Goal: Information Seeking & Learning: Learn about a topic

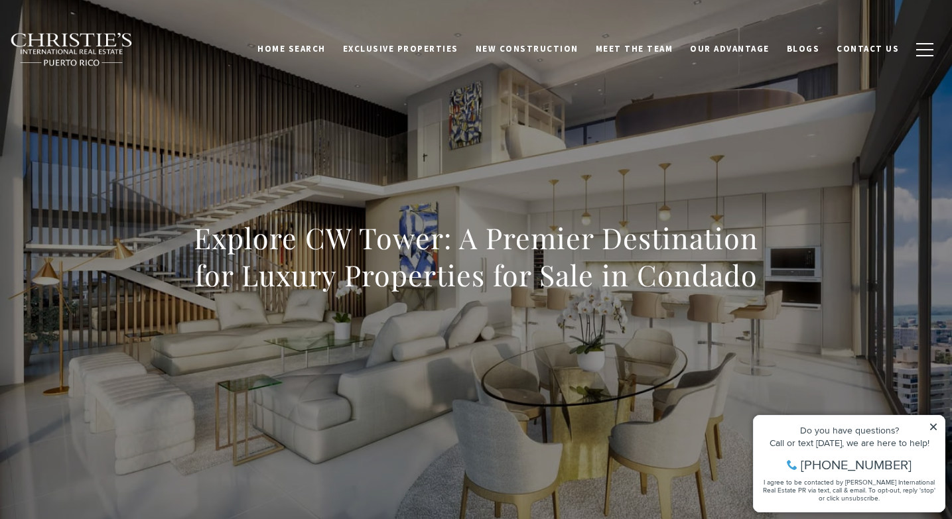
click at [933, 424] on icon at bounding box center [933, 426] width 9 height 9
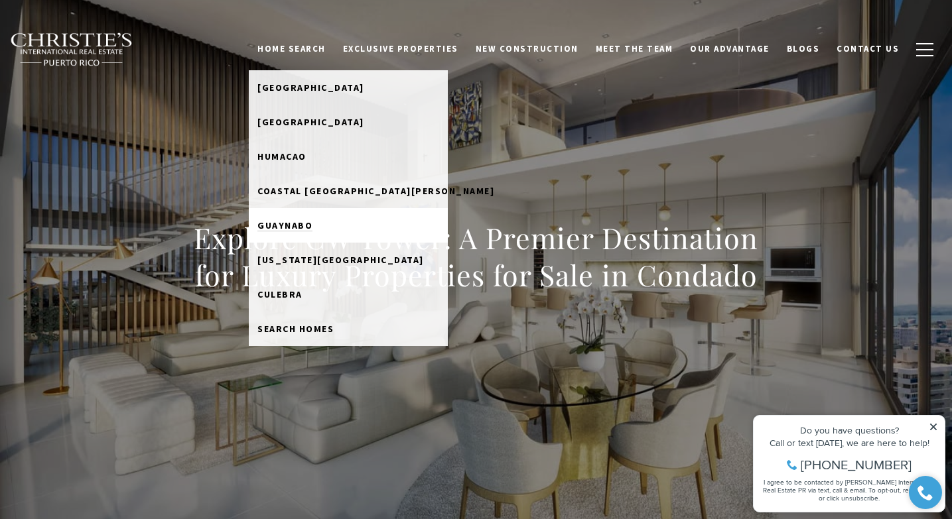
click at [312, 220] on span "Guaynabo" at bounding box center [284, 226] width 55 height 12
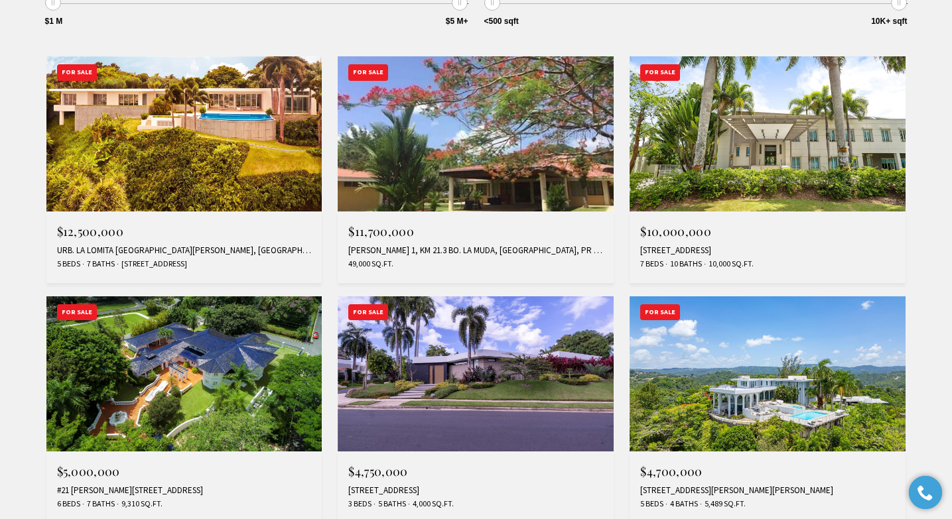
scroll to position [572, 0]
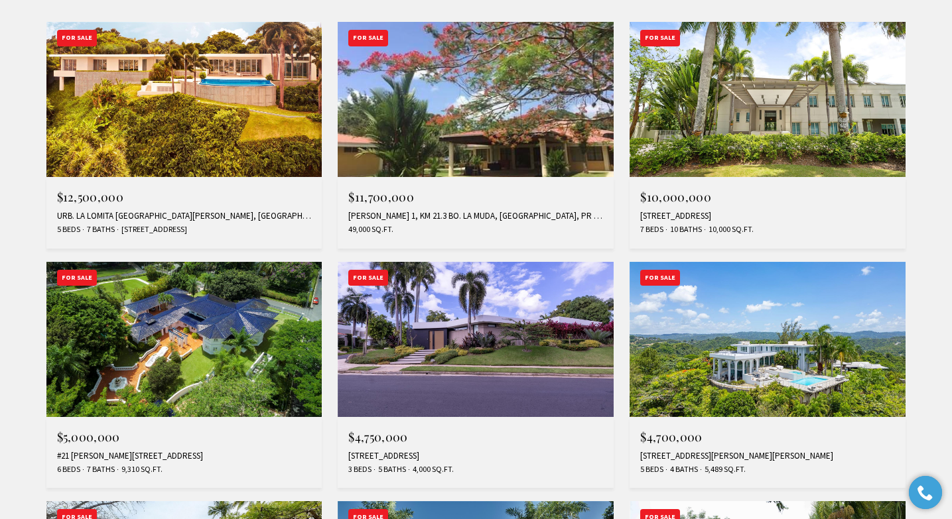
click at [504, 346] on img at bounding box center [476, 339] width 276 height 155
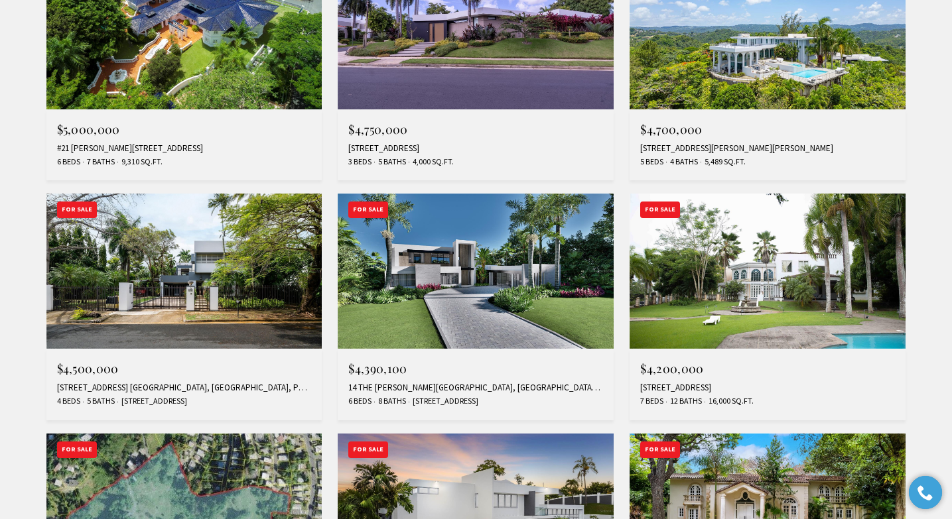
scroll to position [898, 0]
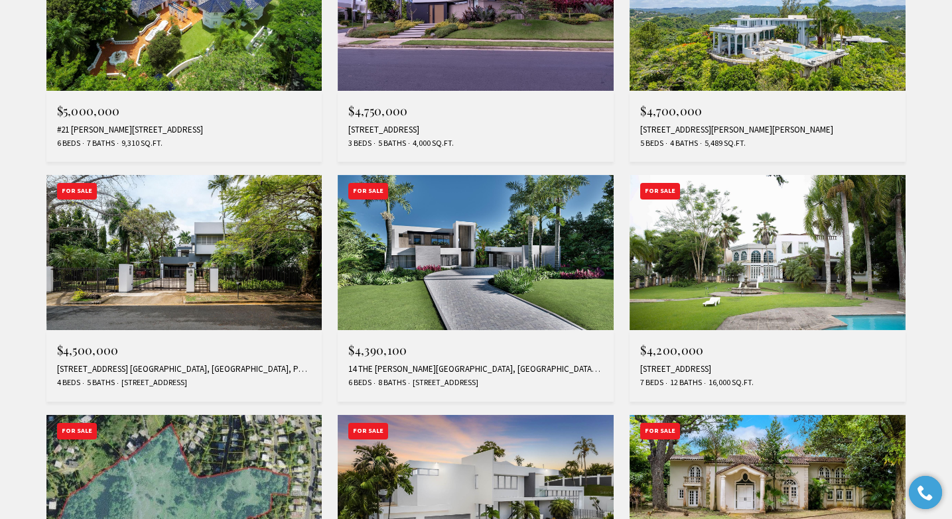
click at [506, 205] on img at bounding box center [476, 252] width 276 height 155
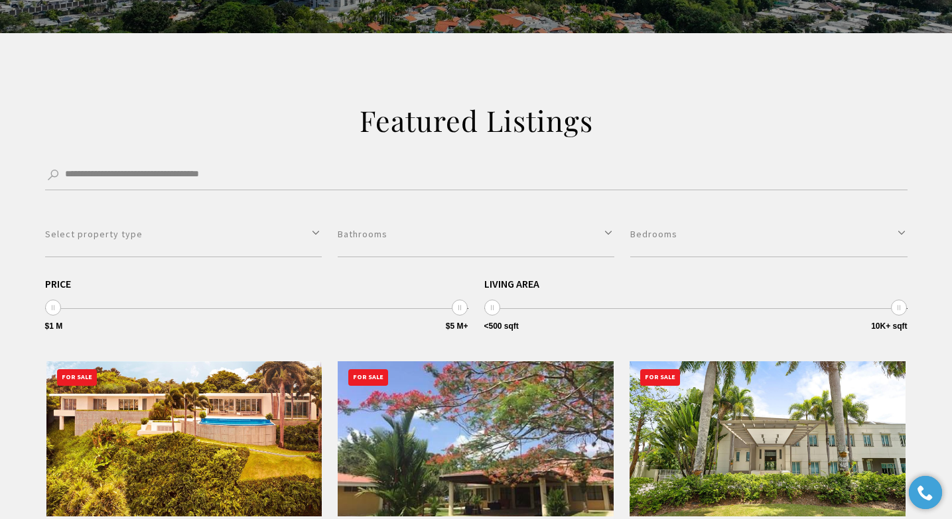
scroll to position [0, 0]
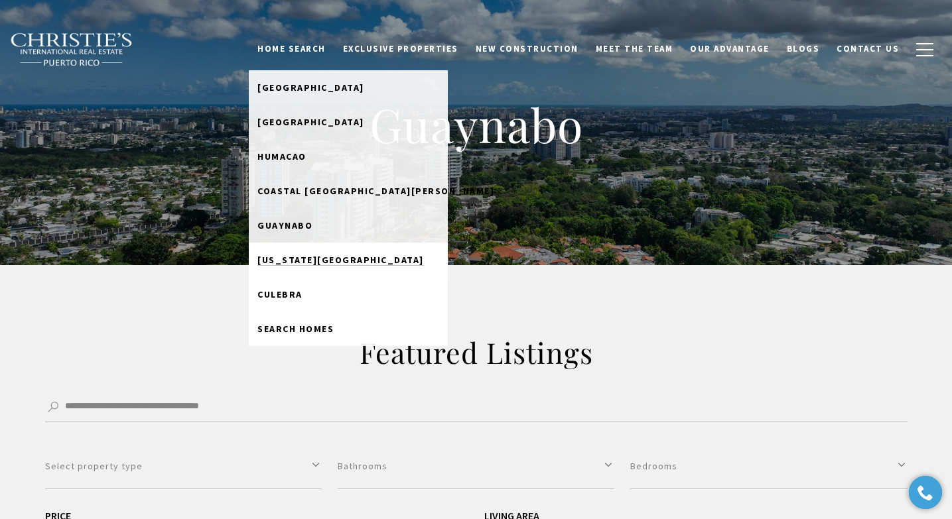
click at [332, 253] on link "[US_STATE][GEOGRAPHIC_DATA]" at bounding box center [348, 260] width 199 height 34
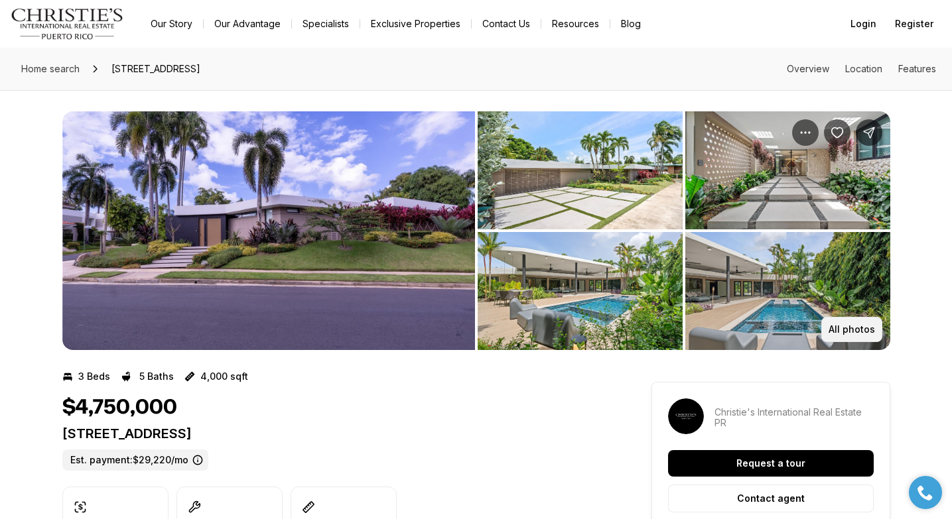
click at [838, 318] on button "All photos" at bounding box center [851, 329] width 61 height 25
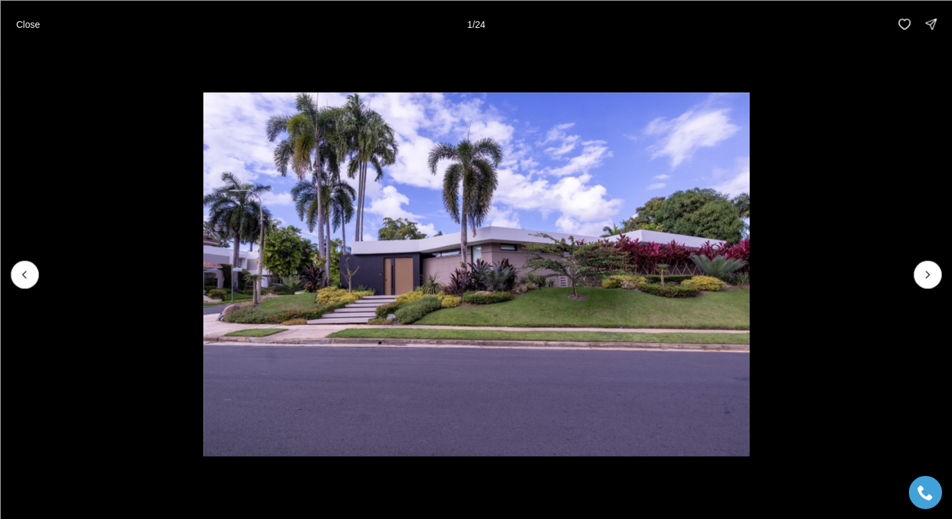
click at [515, 48] on div "Close 1 / 24" at bounding box center [476, 24] width 952 height 48
click at [26, 29] on p "Close" at bounding box center [28, 24] width 24 height 11
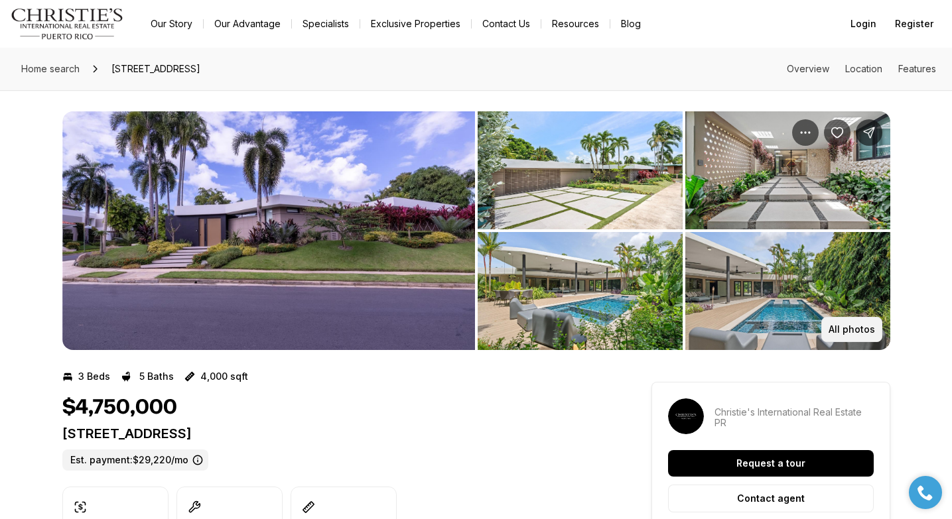
click at [847, 325] on p "All photos" at bounding box center [851, 329] width 46 height 11
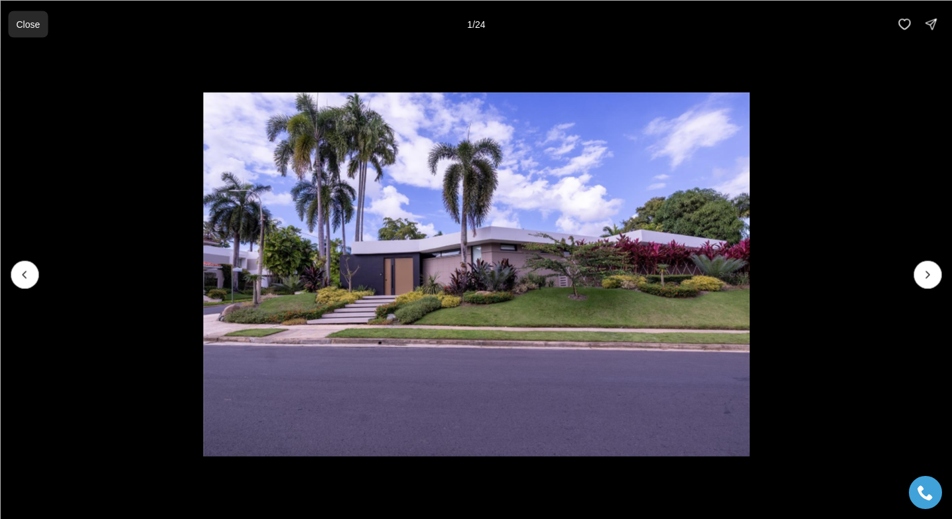
click at [26, 29] on p "Close" at bounding box center [28, 24] width 24 height 11
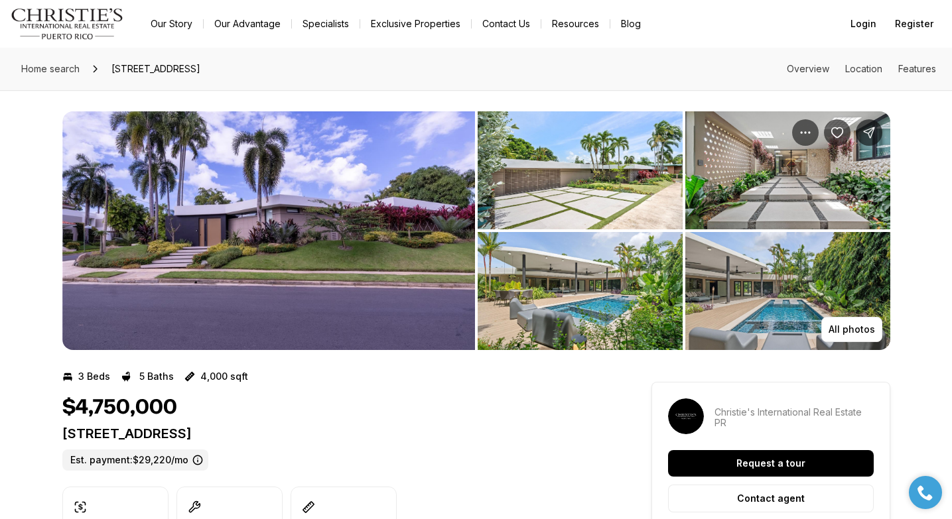
click at [254, 246] on img "View image gallery" at bounding box center [268, 230] width 413 height 239
click at [773, 169] on img "View image gallery" at bounding box center [787, 170] width 205 height 118
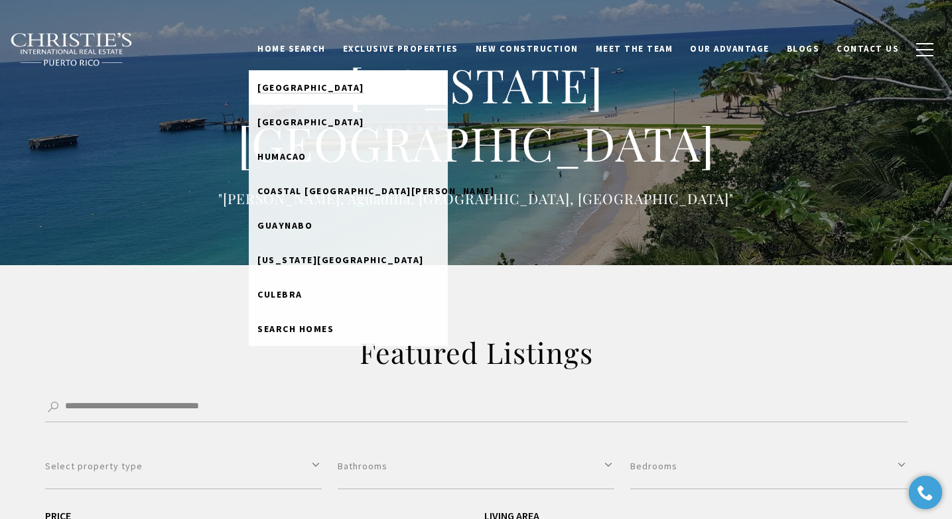
click at [323, 82] on span "[GEOGRAPHIC_DATA]" at bounding box center [310, 88] width 107 height 12
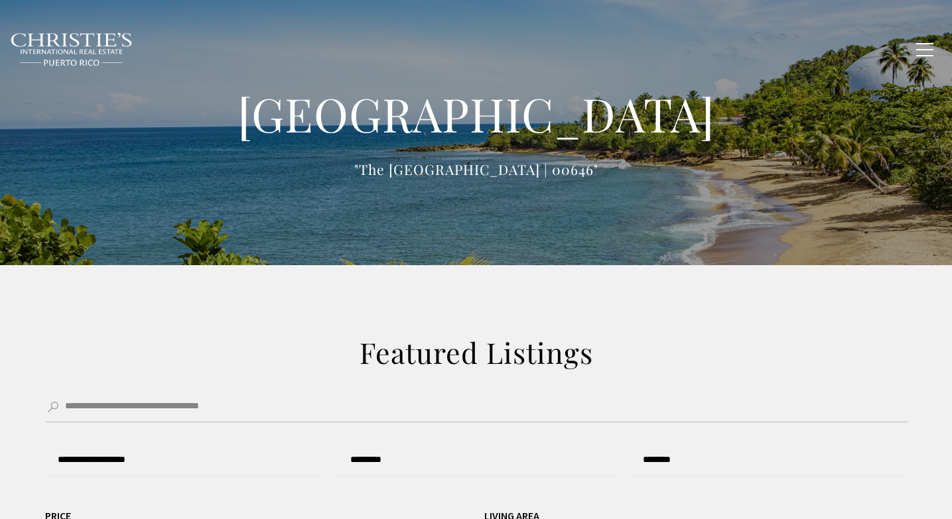
type input "**********"
type input "*********"
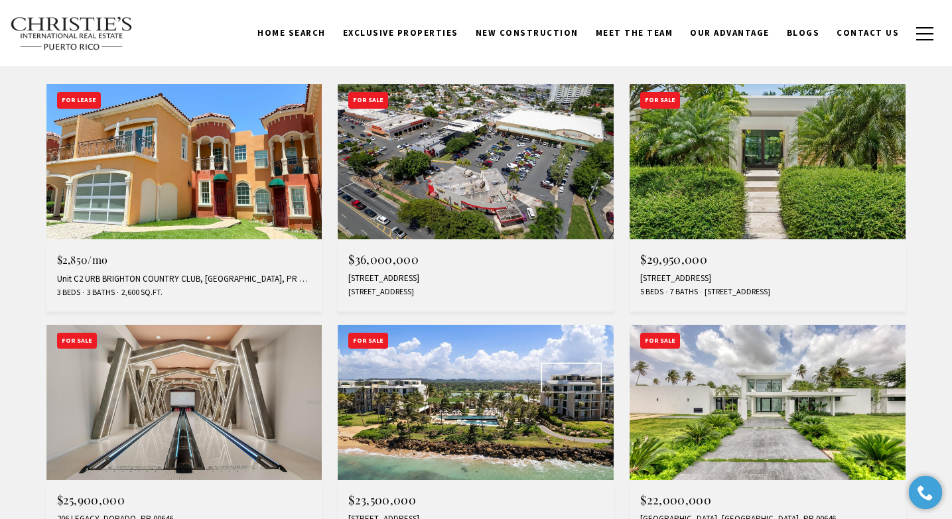
scroll to position [578, 0]
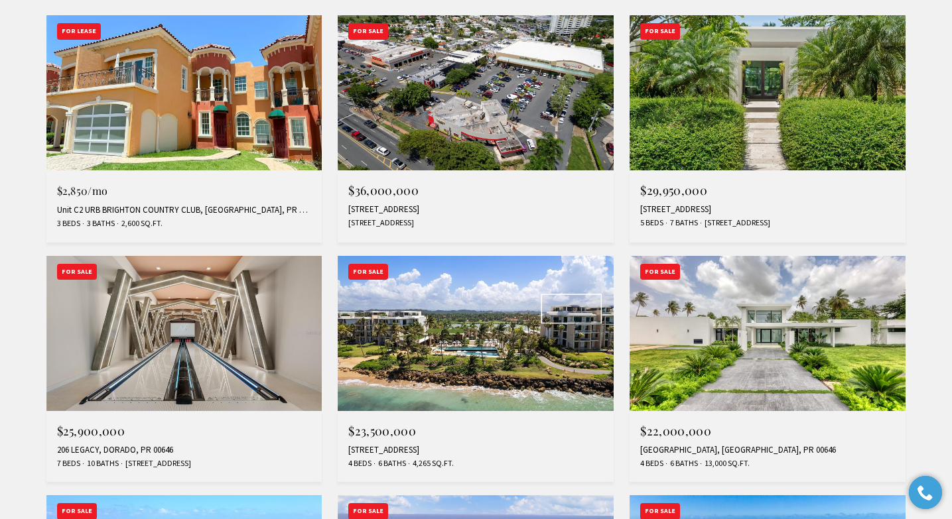
click at [191, 317] on img at bounding box center [184, 333] width 276 height 155
click at [739, 129] on img at bounding box center [767, 92] width 276 height 155
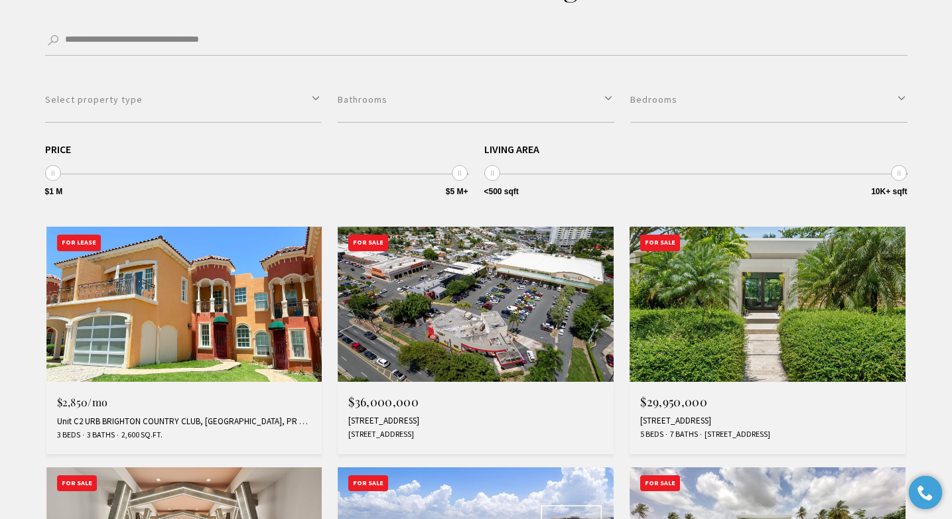
scroll to position [0, 0]
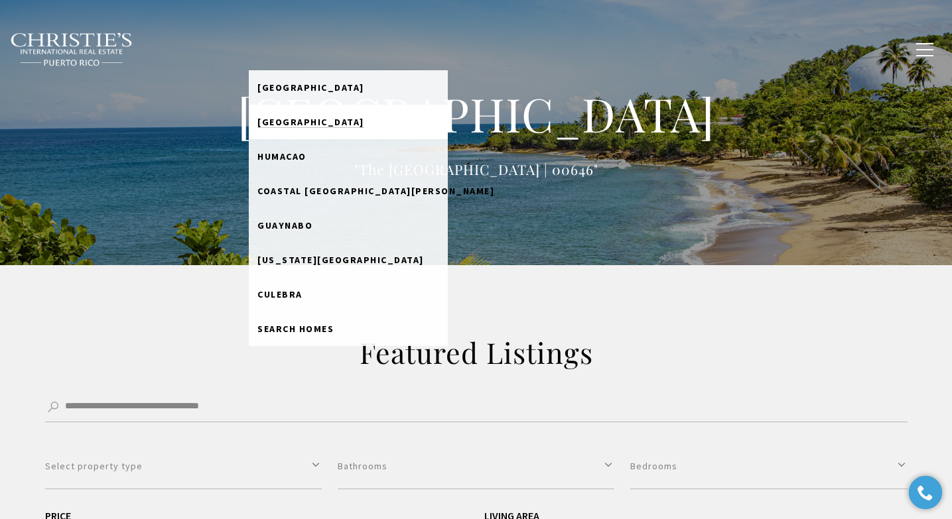
click at [332, 129] on link "[GEOGRAPHIC_DATA]" at bounding box center [348, 122] width 199 height 34
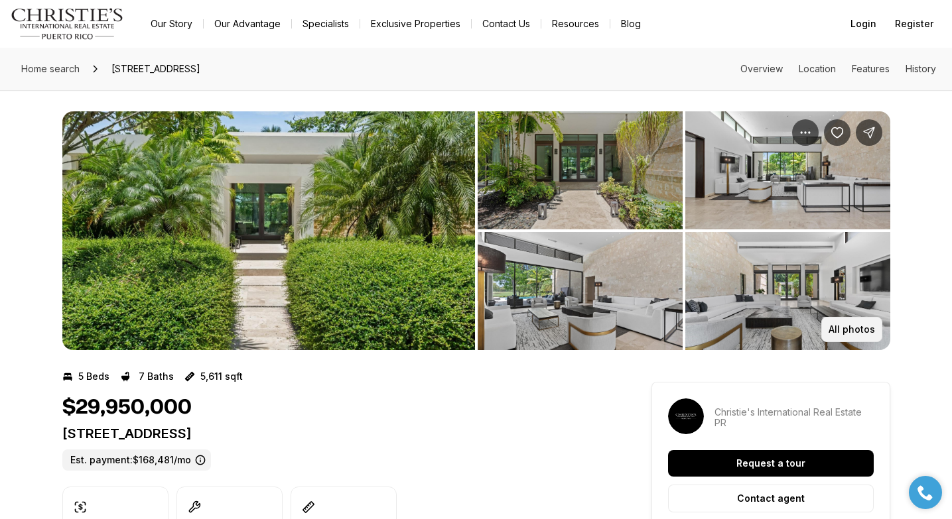
click at [862, 324] on p "All photos" at bounding box center [851, 329] width 46 height 11
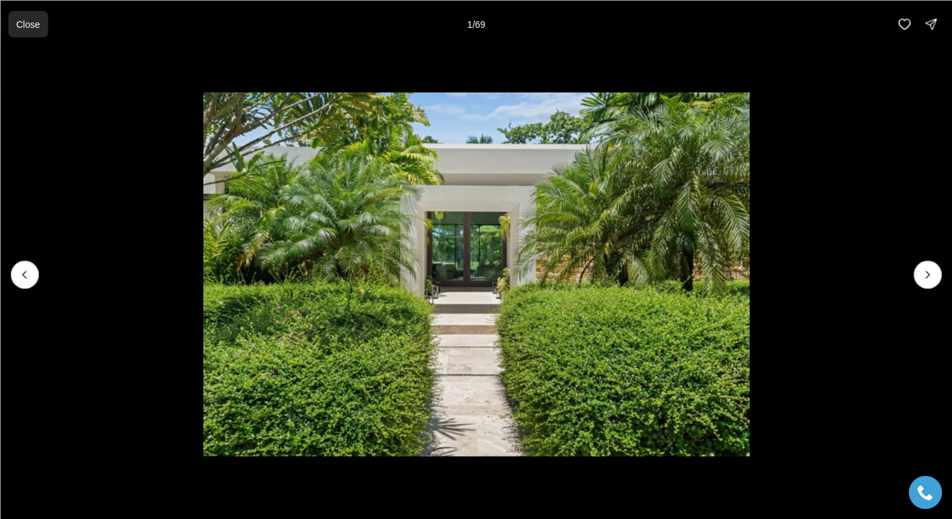
click at [22, 29] on p "Close" at bounding box center [28, 24] width 24 height 11
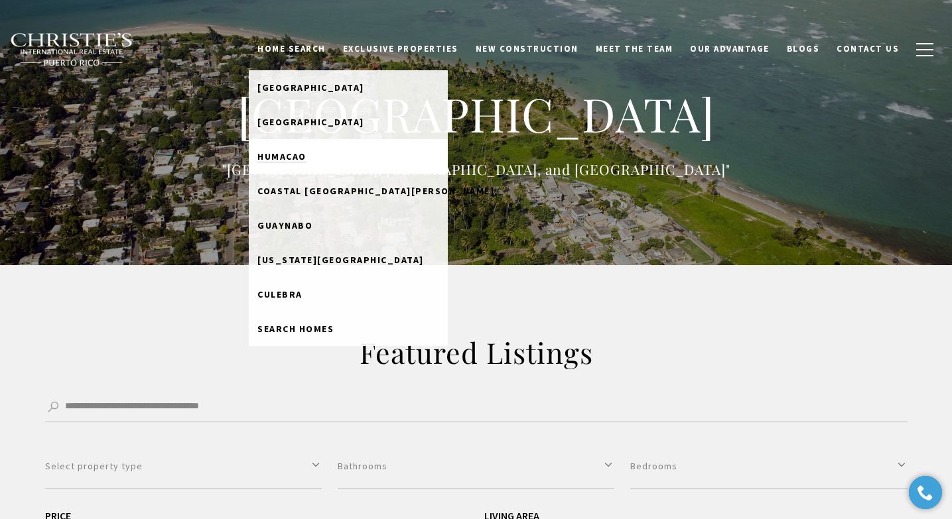
click at [312, 145] on link "Humacao" at bounding box center [348, 156] width 199 height 34
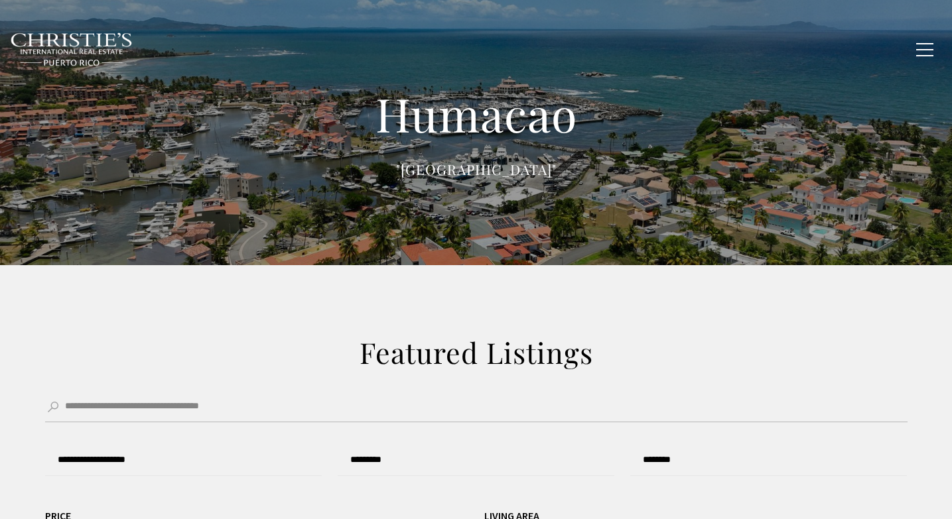
type input "******"
type input "*********"
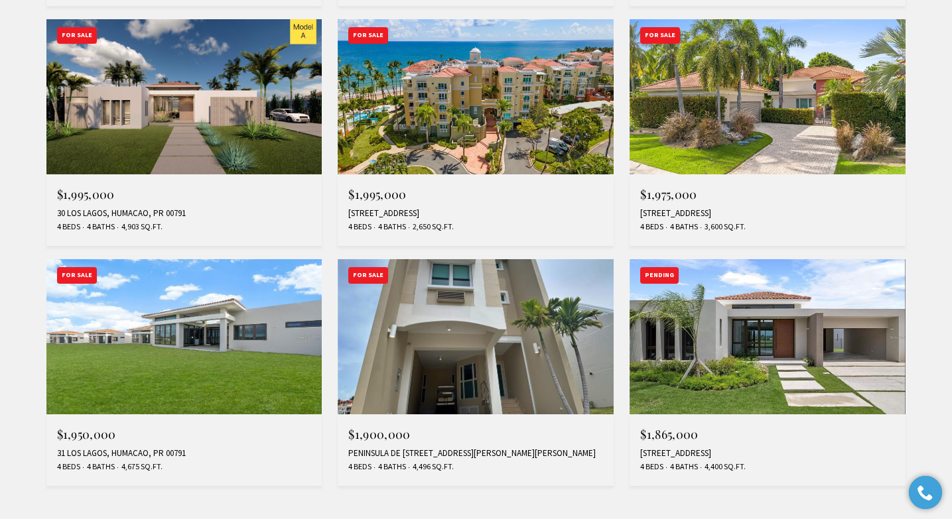
scroll to position [1060, 0]
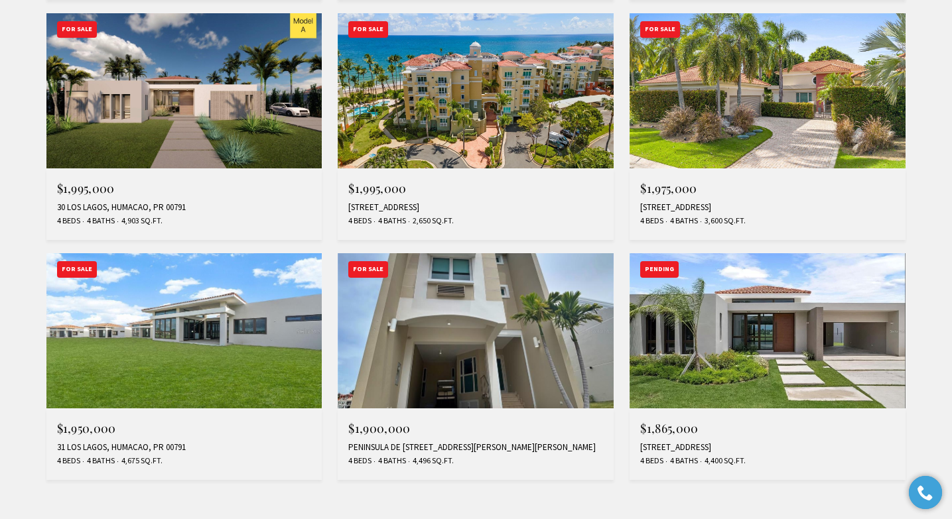
click at [742, 350] on img at bounding box center [767, 330] width 276 height 155
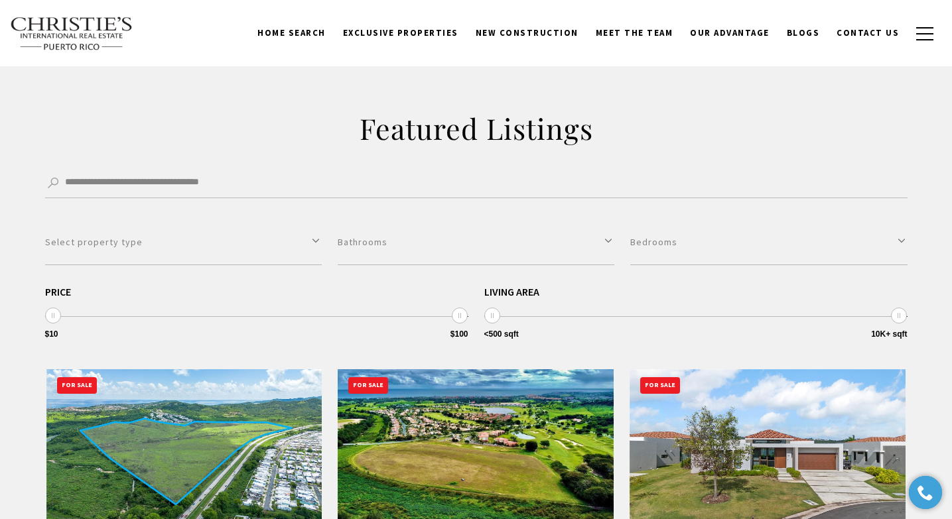
scroll to position [0, 0]
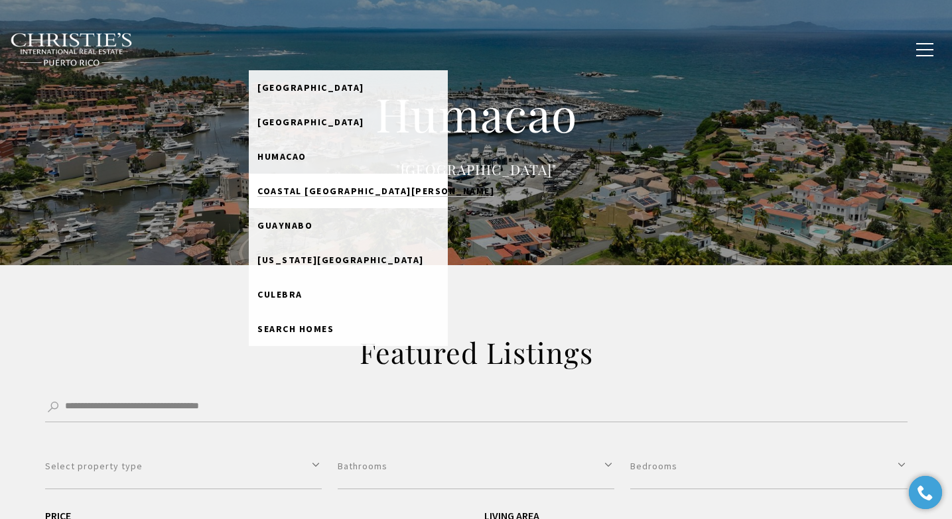
click at [334, 188] on span "Coastal [GEOGRAPHIC_DATA][PERSON_NAME]" at bounding box center [375, 191] width 237 height 12
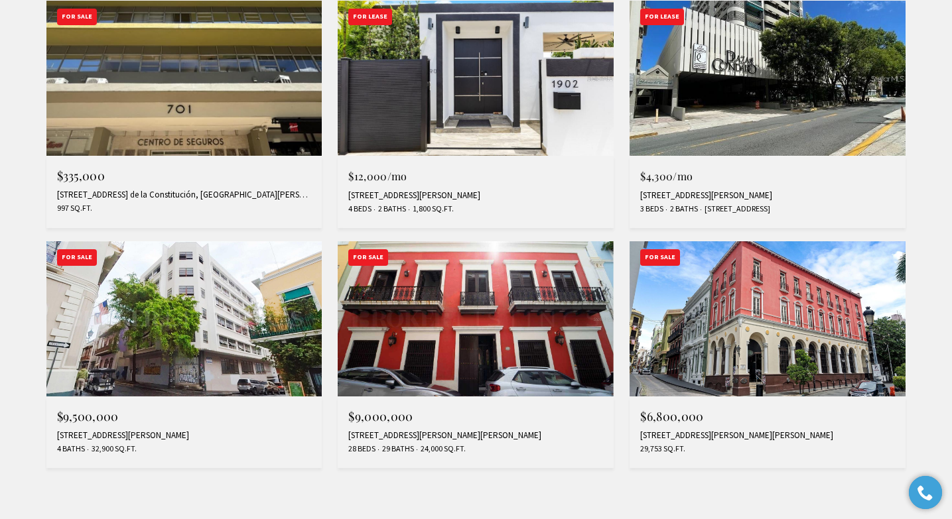
scroll to position [1094, 0]
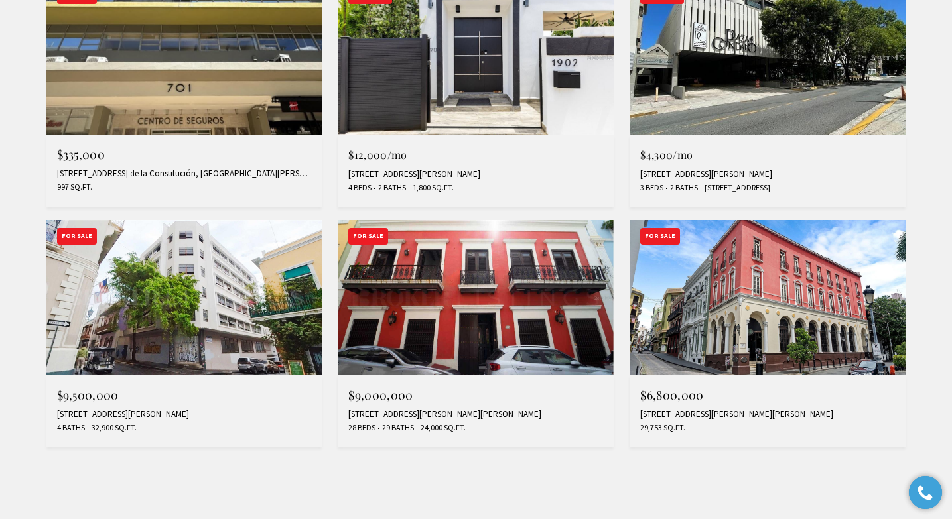
click at [735, 280] on img at bounding box center [767, 297] width 276 height 155
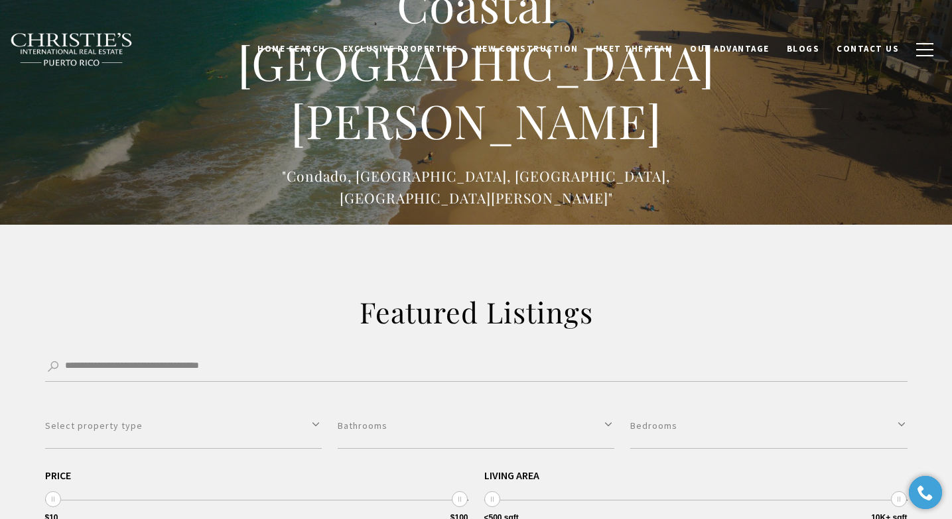
scroll to position [0, 0]
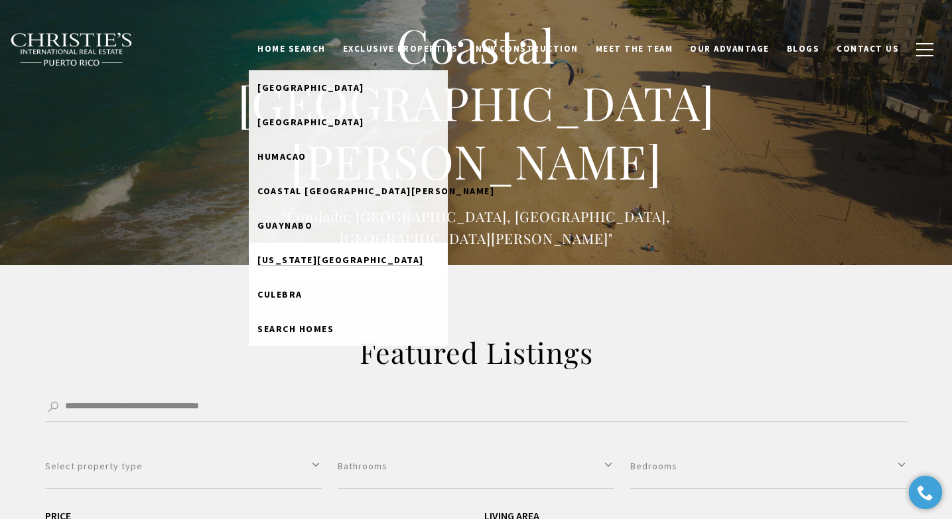
click at [325, 259] on span "[US_STATE][GEOGRAPHIC_DATA]" at bounding box center [340, 260] width 166 height 12
